Goal: Task Accomplishment & Management: Manage account settings

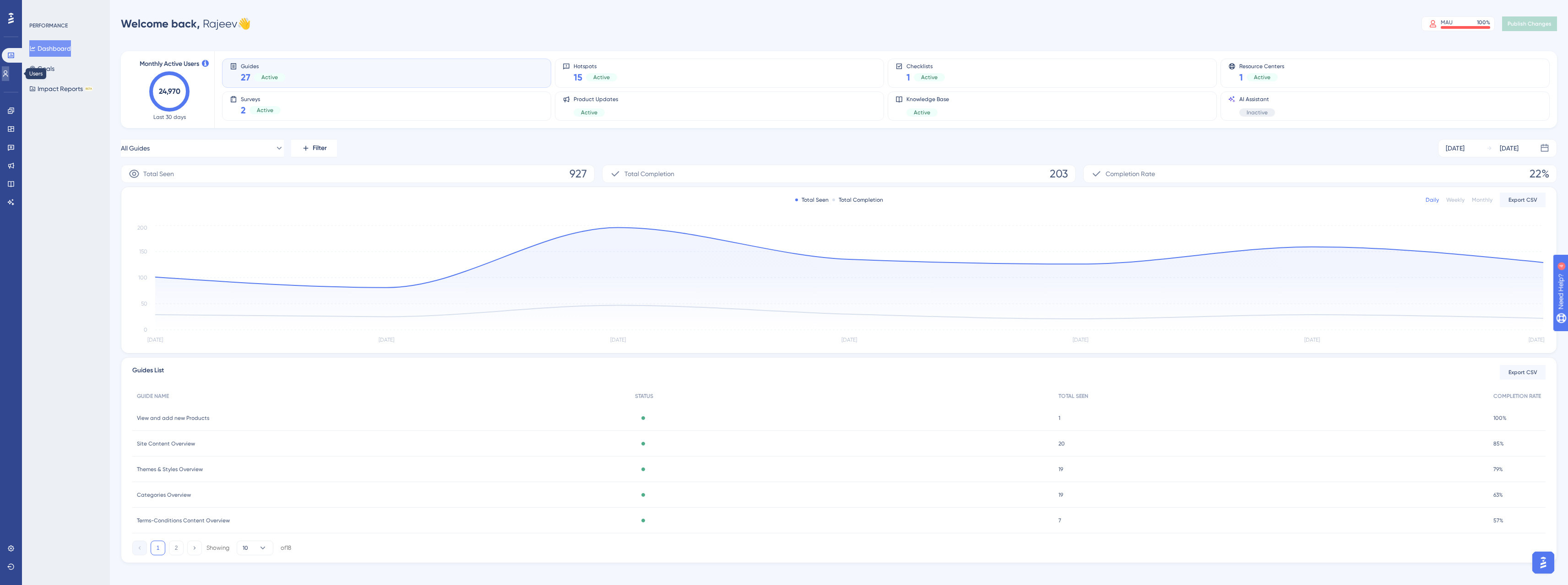
click at [9, 78] on link at bounding box center [5, 73] width 8 height 14
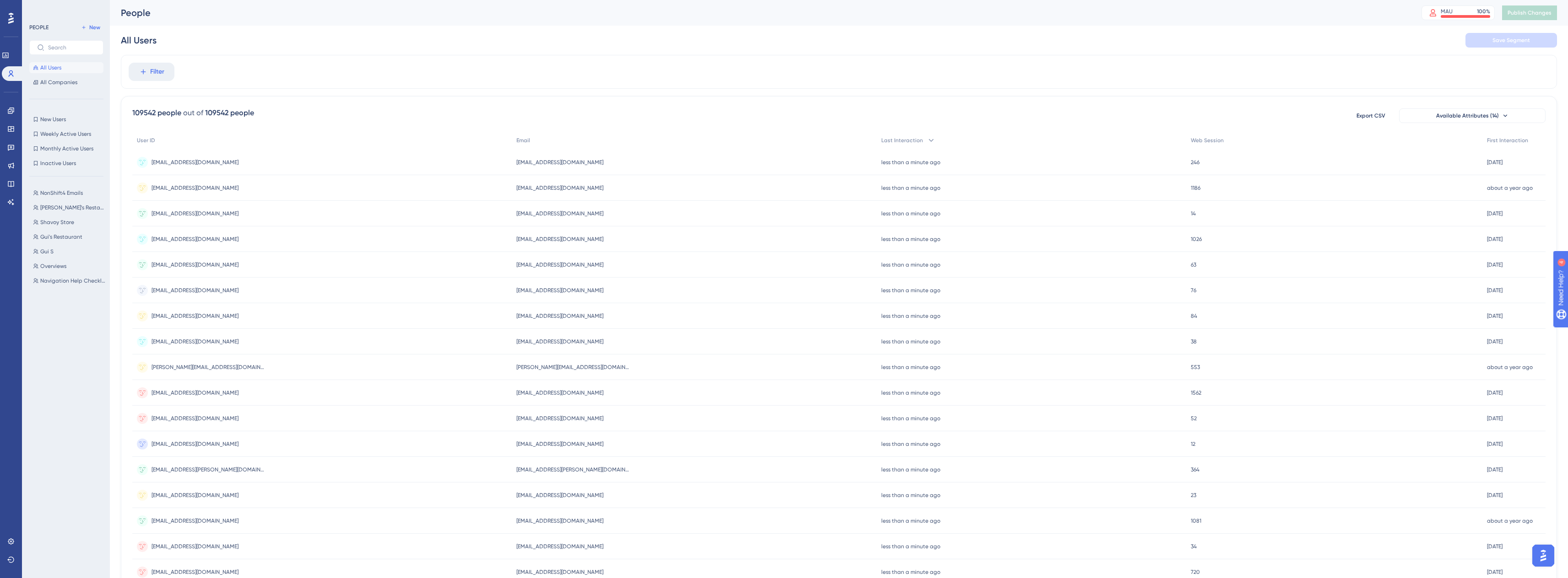
click at [9, 20] on icon at bounding box center [11, 18] width 5 height 11
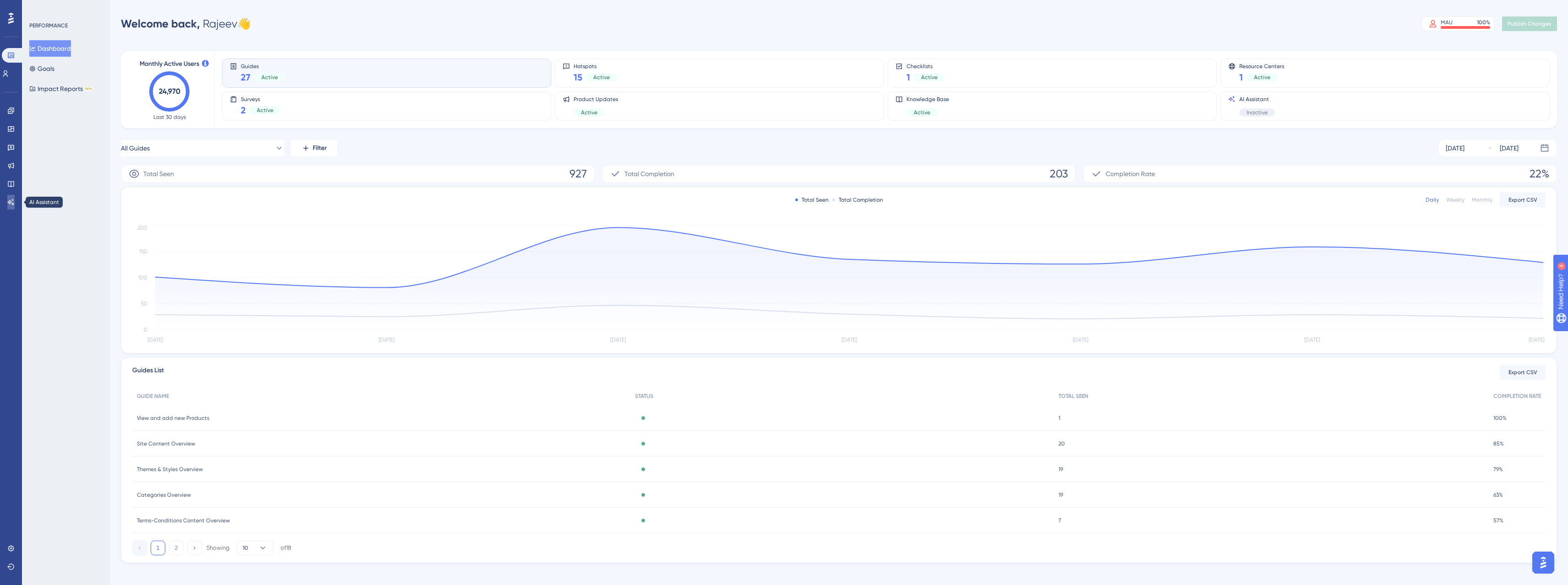
click at [12, 197] on link at bounding box center [11, 202] width 8 height 14
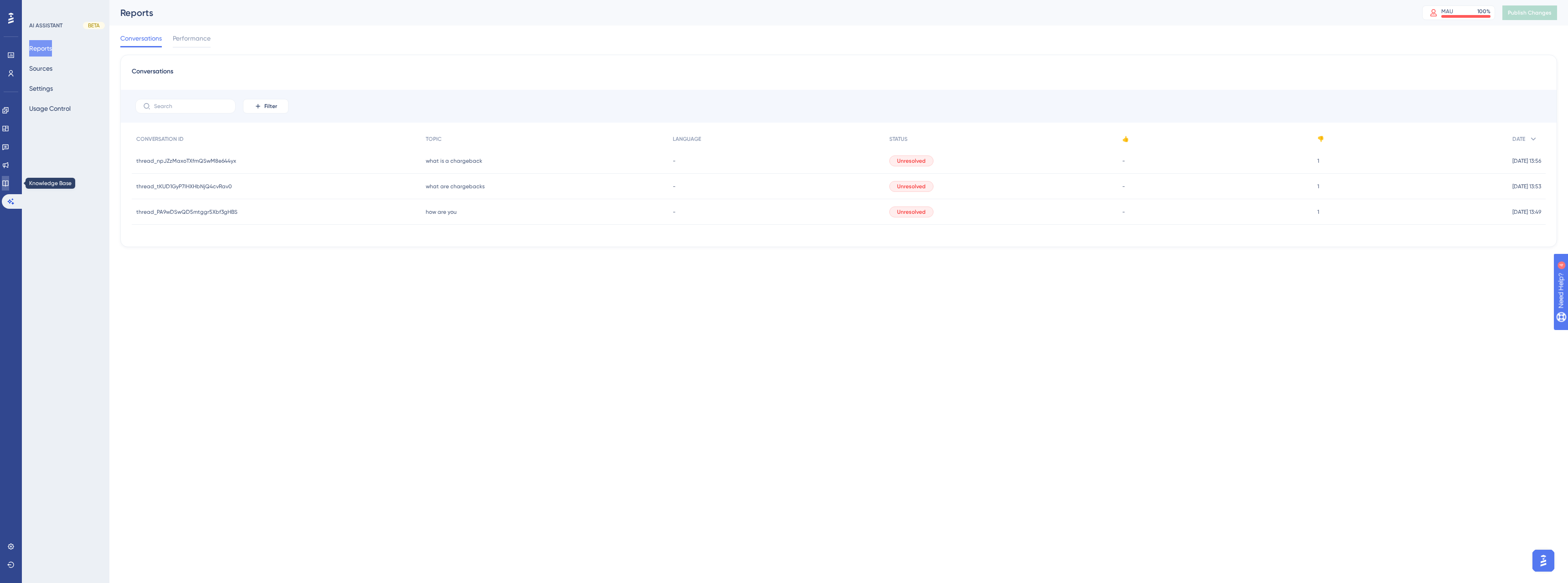
click at [8, 185] on icon at bounding box center [5, 183] width 6 height 6
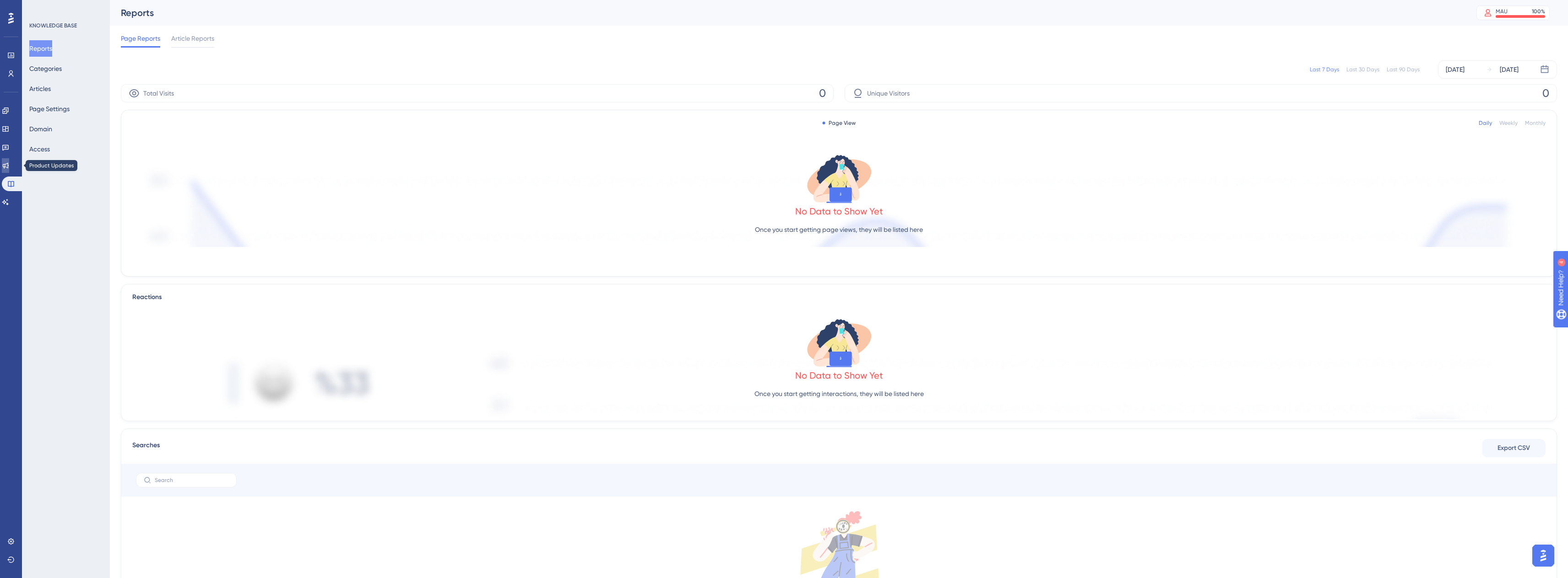
click at [6, 164] on link at bounding box center [5, 165] width 8 height 14
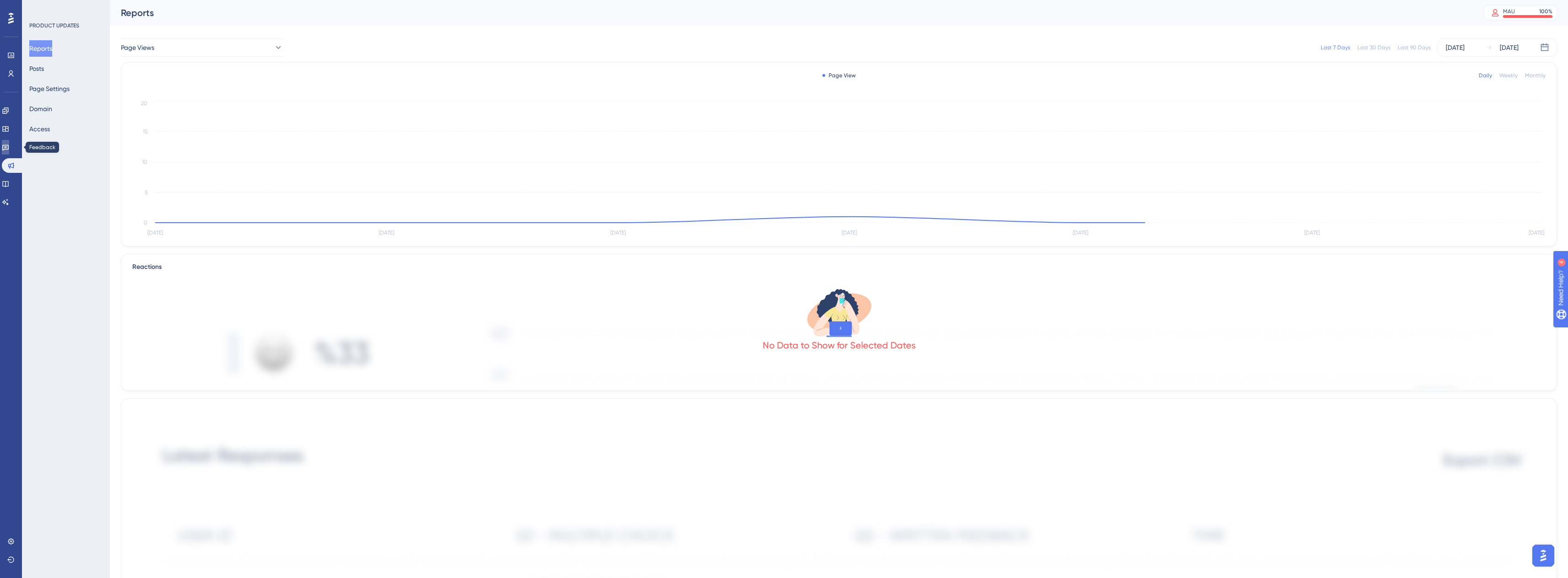
click at [9, 148] on icon at bounding box center [5, 148] width 6 height 6
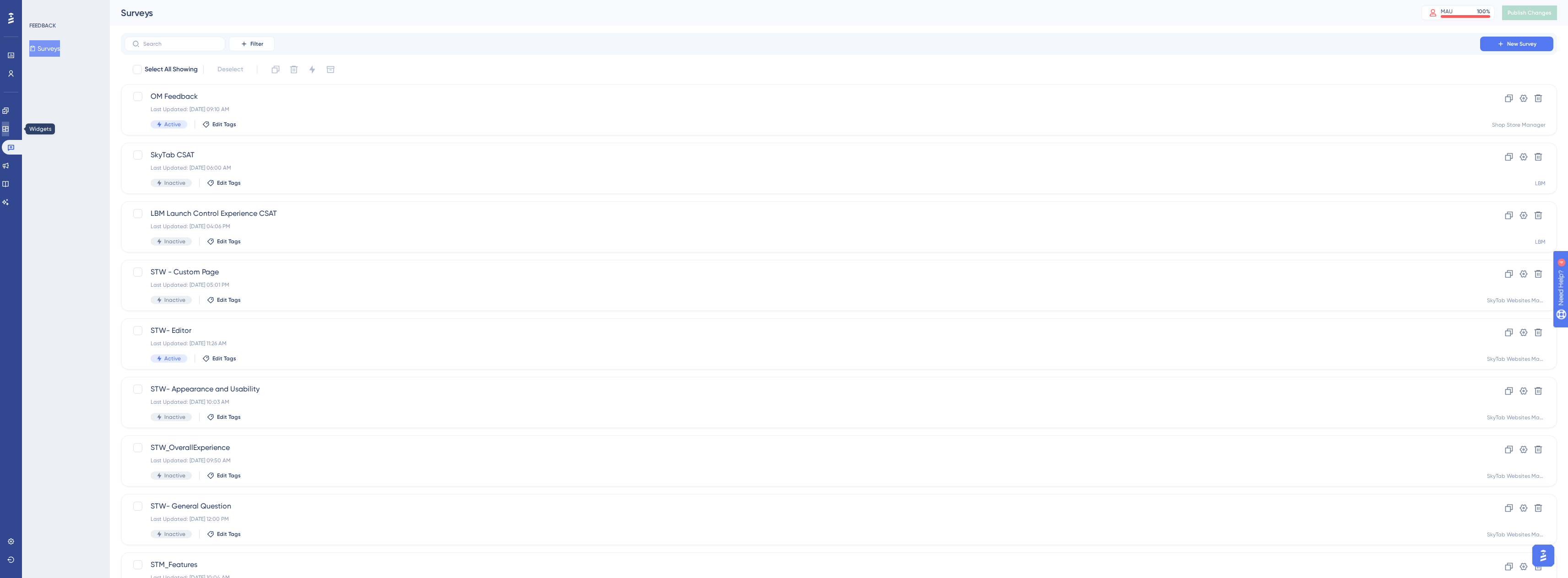
click at [8, 130] on icon at bounding box center [5, 129] width 6 height 5
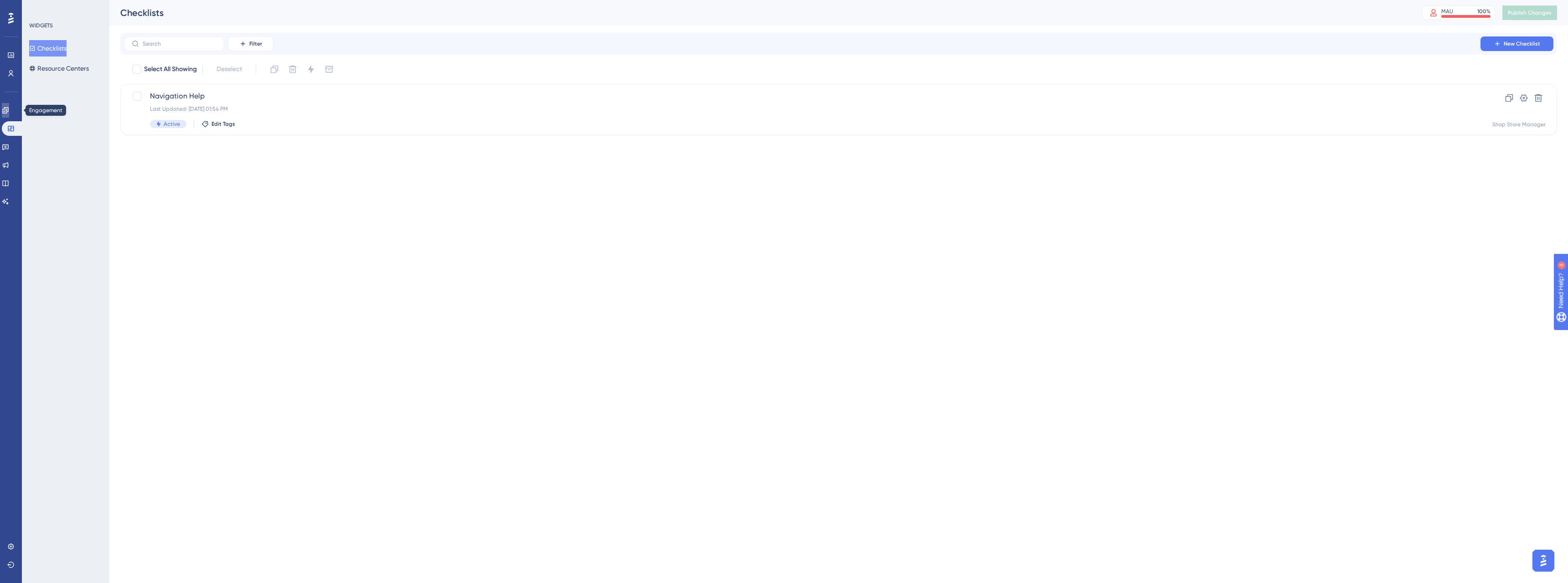
click at [9, 113] on icon at bounding box center [5, 110] width 7 height 7
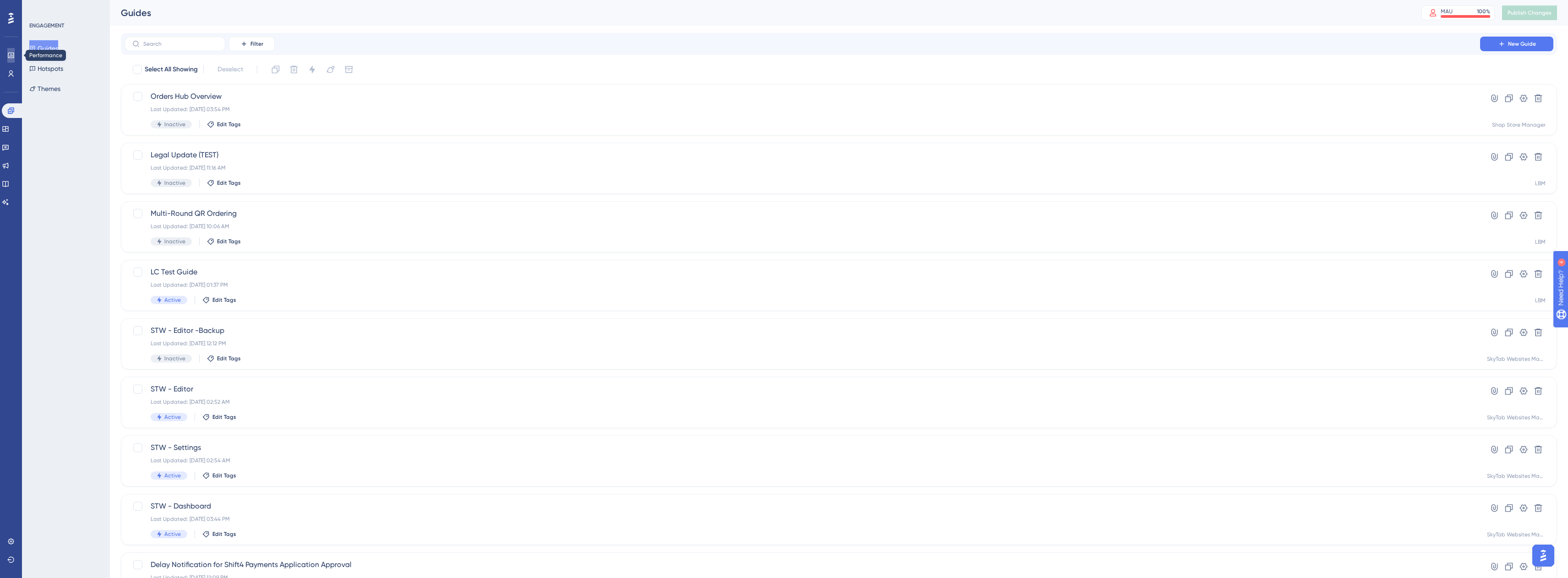
click at [12, 57] on icon at bounding box center [11, 55] width 8 height 7
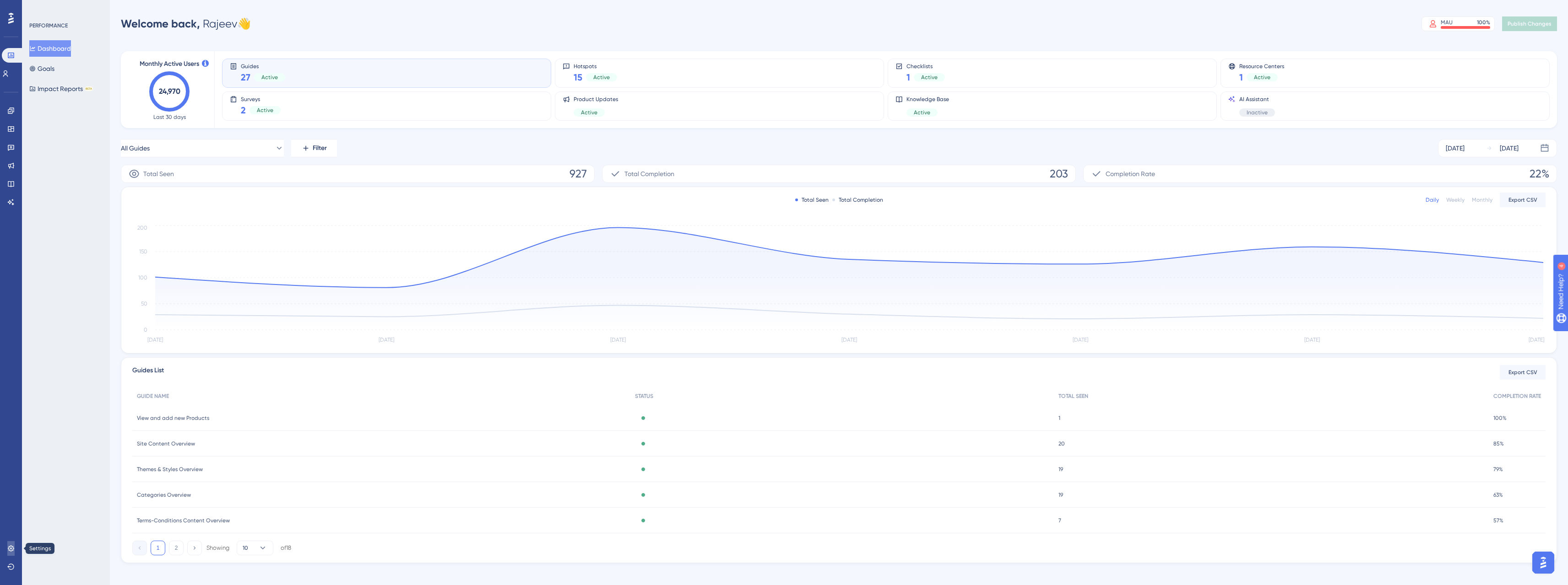
click at [14, 550] on icon at bounding box center [11, 548] width 8 height 7
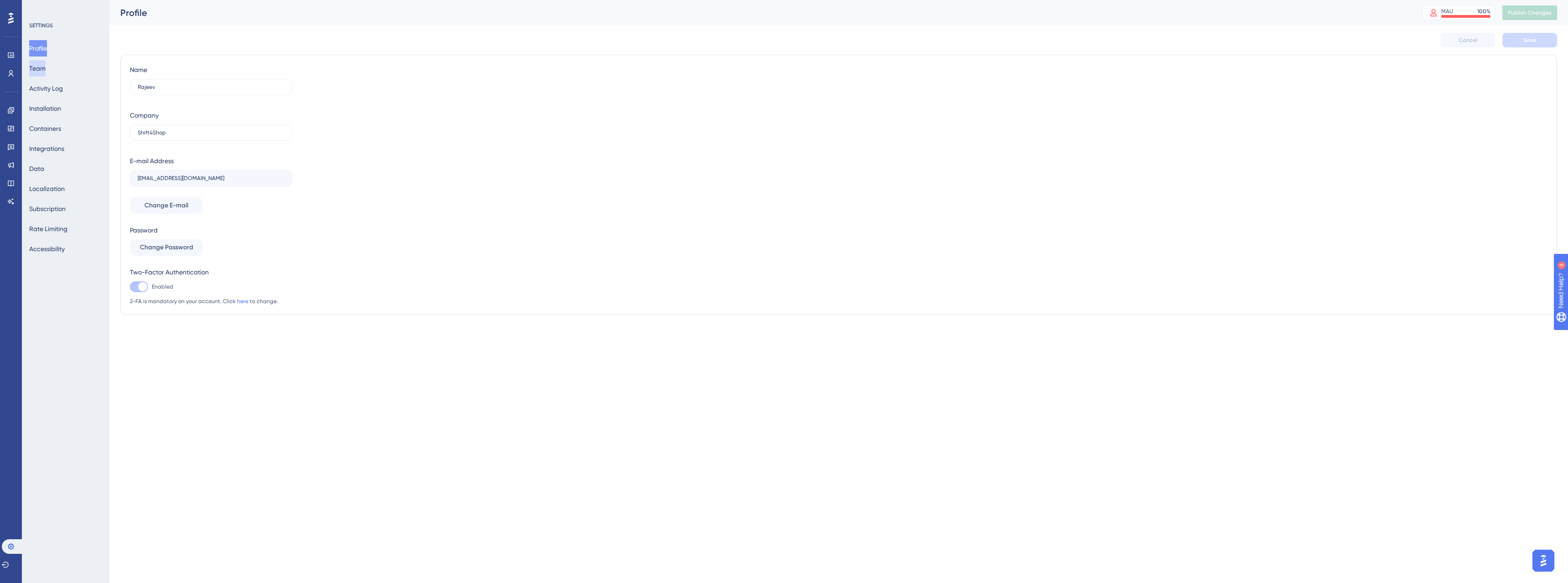
click at [42, 65] on button "Team" at bounding box center [37, 69] width 16 height 16
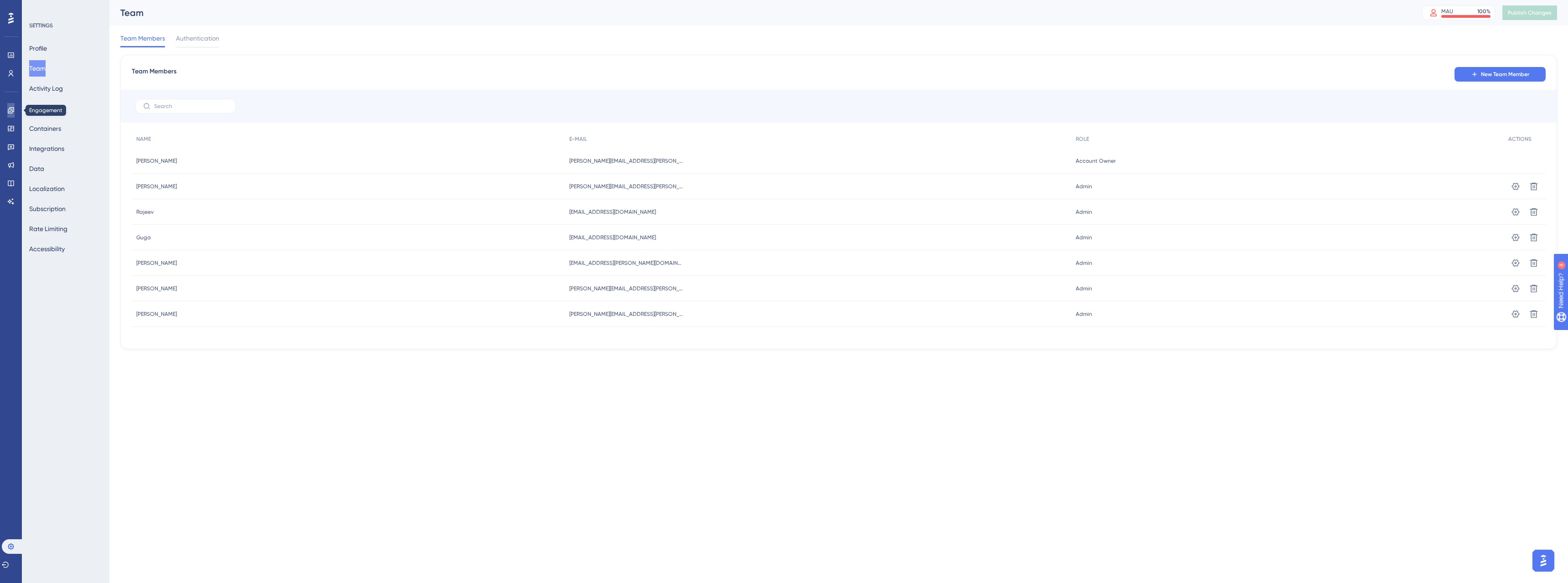
click at [7, 106] on link at bounding box center [11, 110] width 7 height 14
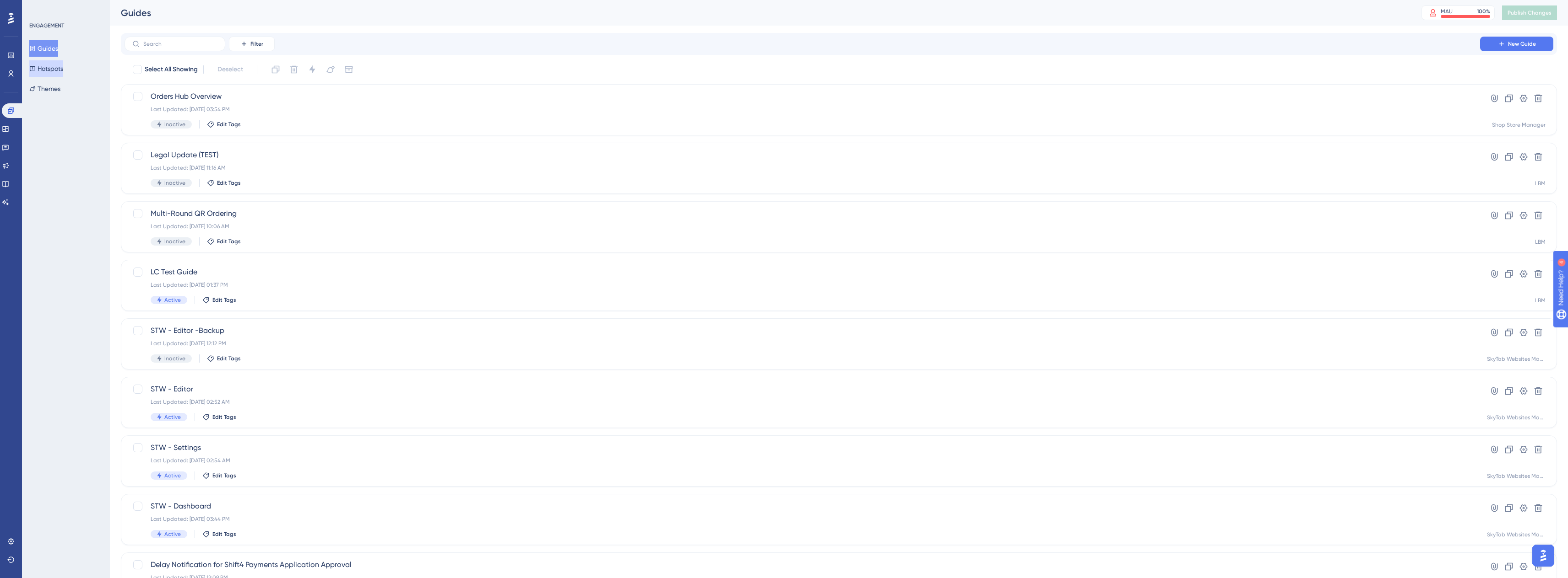
click at [52, 69] on button "Hotspots" at bounding box center [46, 69] width 34 height 16
click at [1523, 99] on icon at bounding box center [1523, 98] width 8 height 7
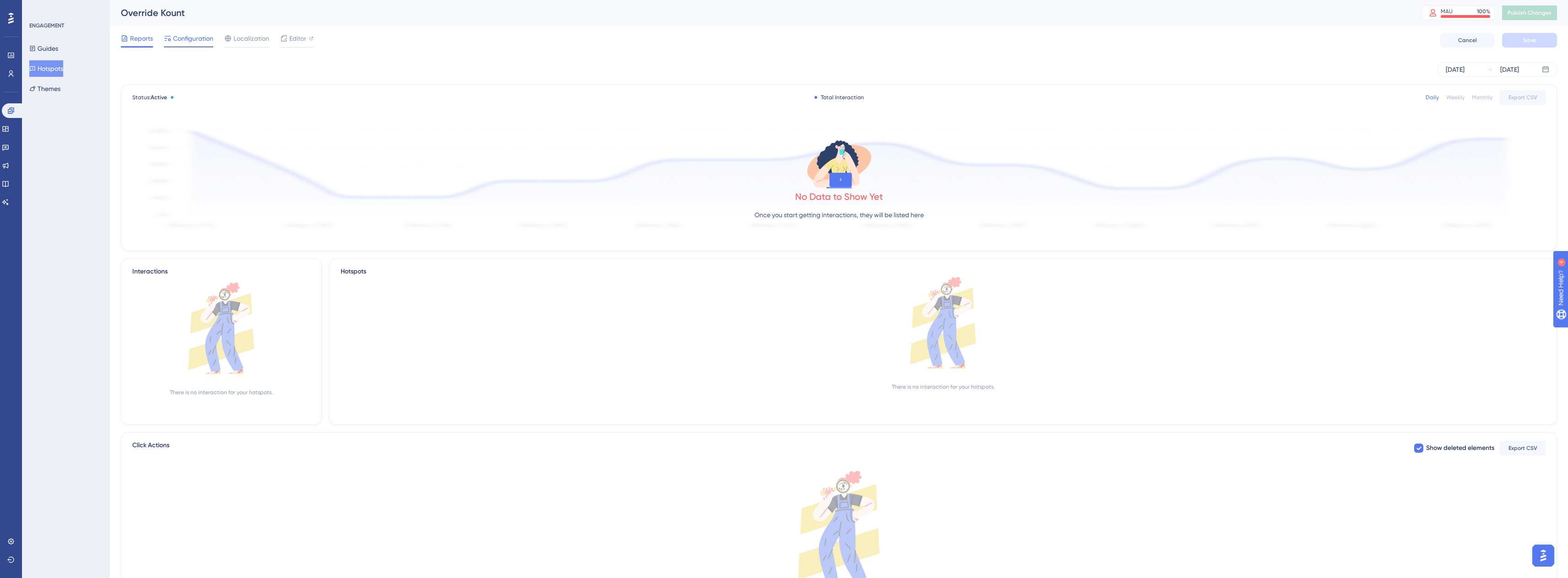
click at [196, 39] on span "Configuration" at bounding box center [193, 38] width 40 height 11
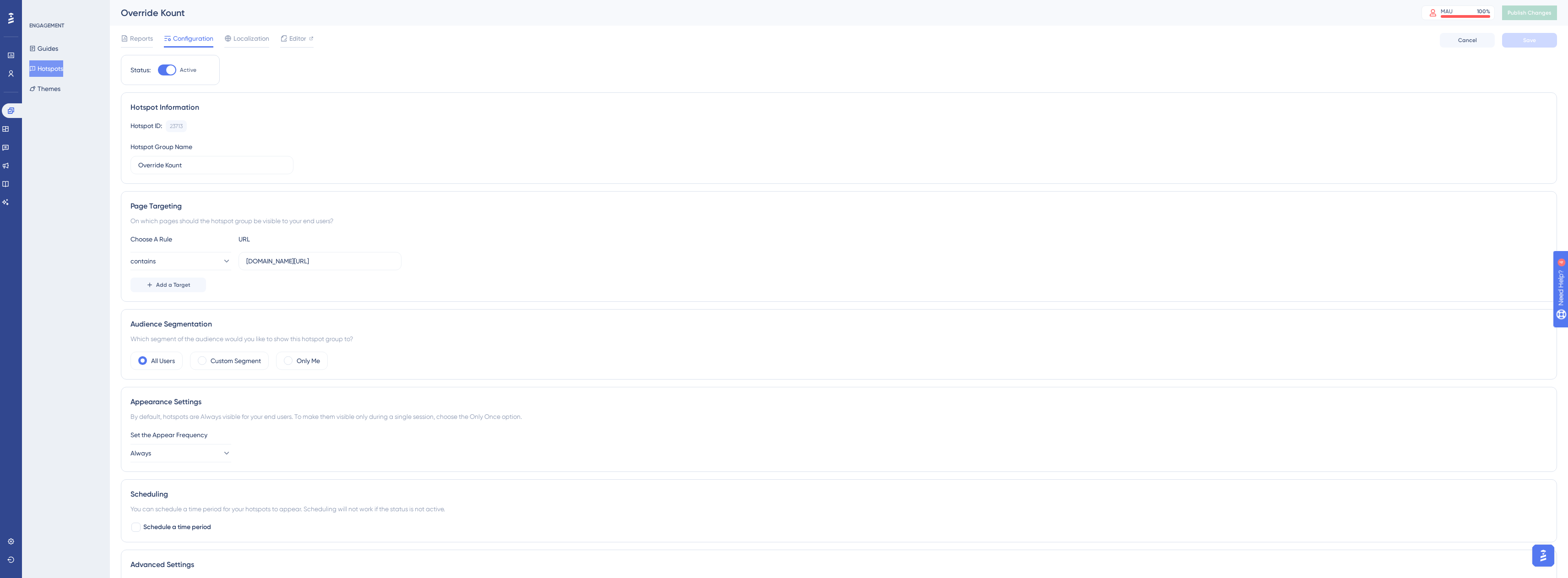
click at [168, 67] on div at bounding box center [171, 70] width 9 height 9
click at [158, 70] on input "Active" at bounding box center [158, 70] width 1 height 1
checkbox input "false"
click at [1530, 40] on span "Save" at bounding box center [1529, 40] width 13 height 7
click at [1540, 14] on span "Publish Changes" at bounding box center [1529, 12] width 44 height 7
